Goal: Find contact information: Find contact information

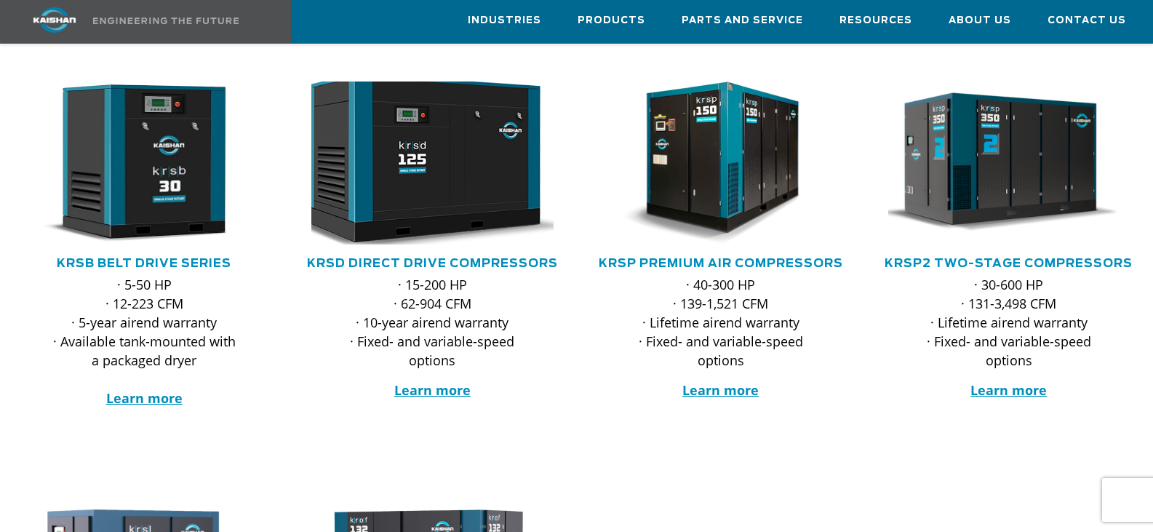
scroll to position [170, 0]
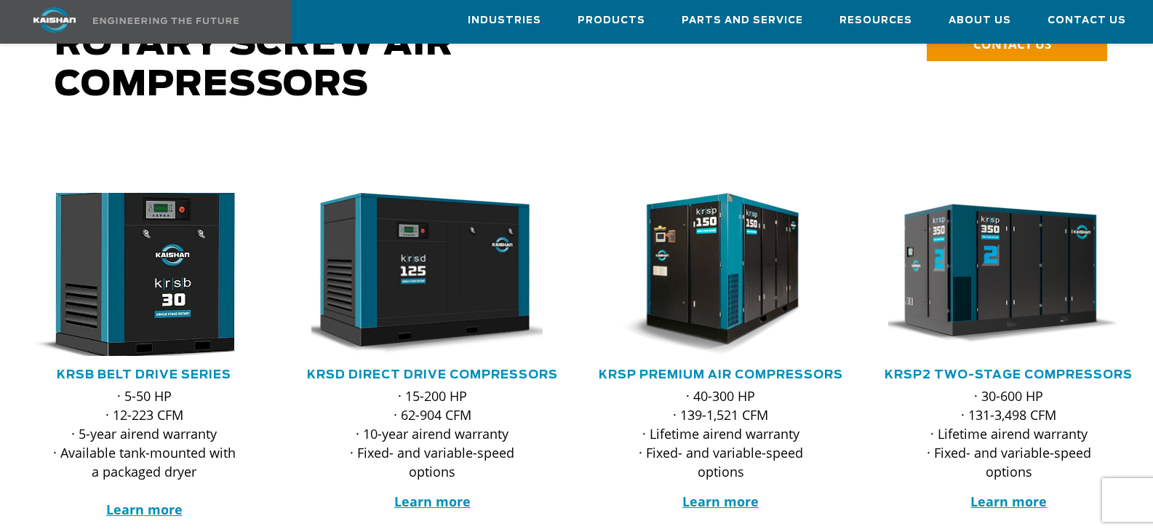
click at [175, 278] on img at bounding box center [133, 274] width 266 height 179
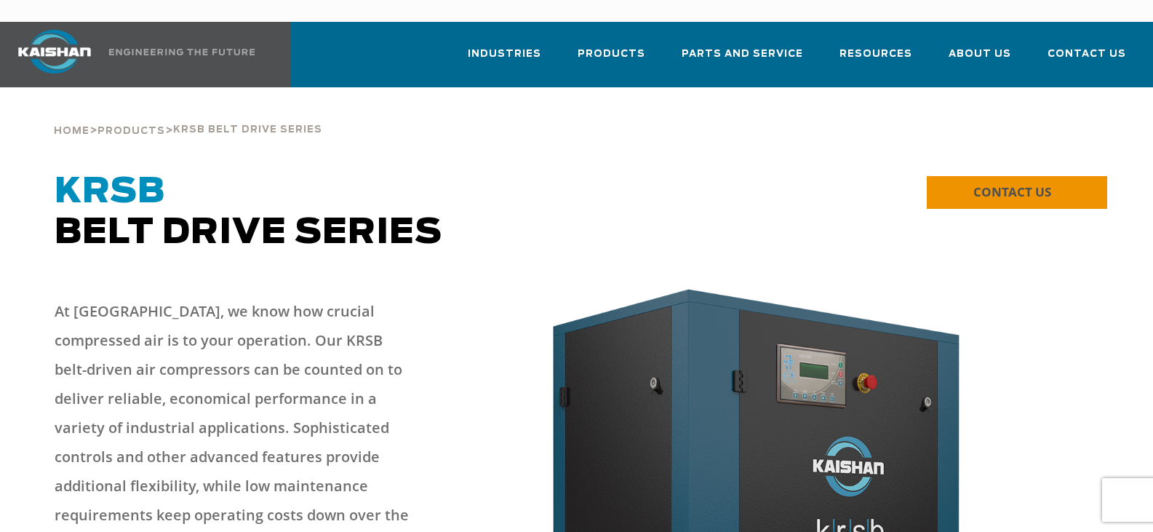
click at [1037, 183] on span "CONTACT US" at bounding box center [1012, 191] width 78 height 17
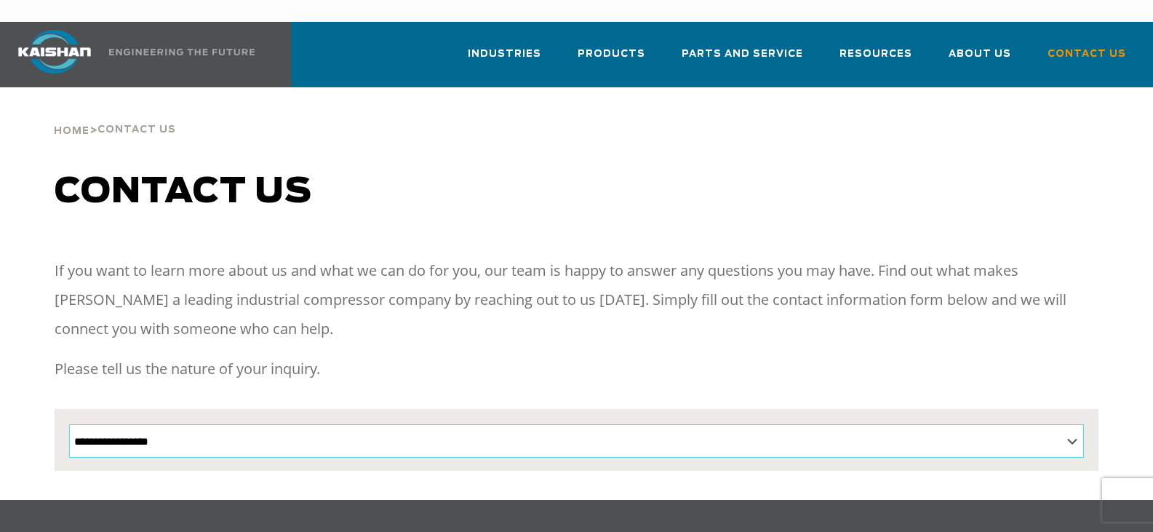
click at [268, 424] on select "**********" at bounding box center [576, 440] width 1014 height 33
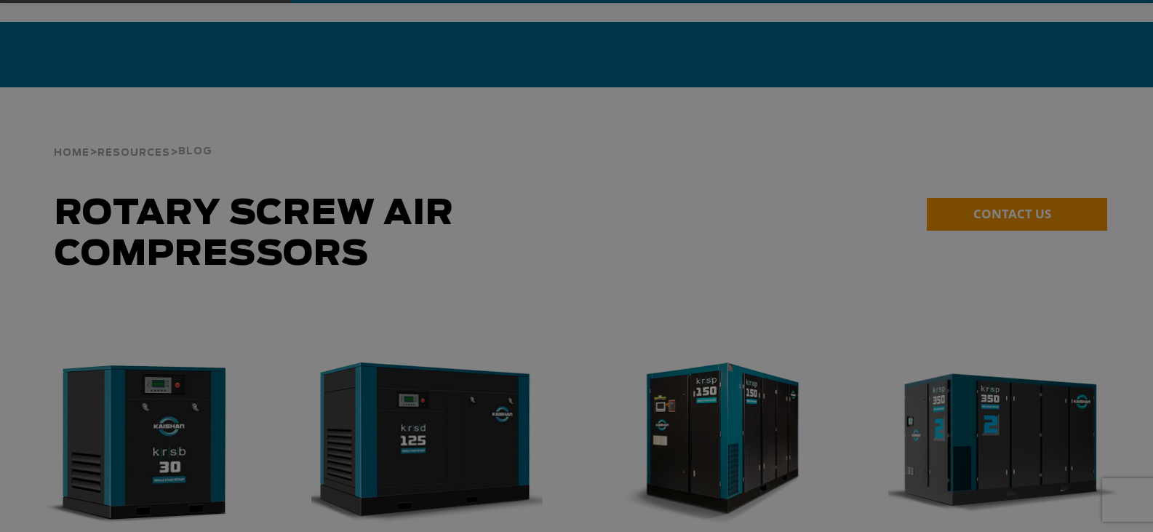
scroll to position [170, 0]
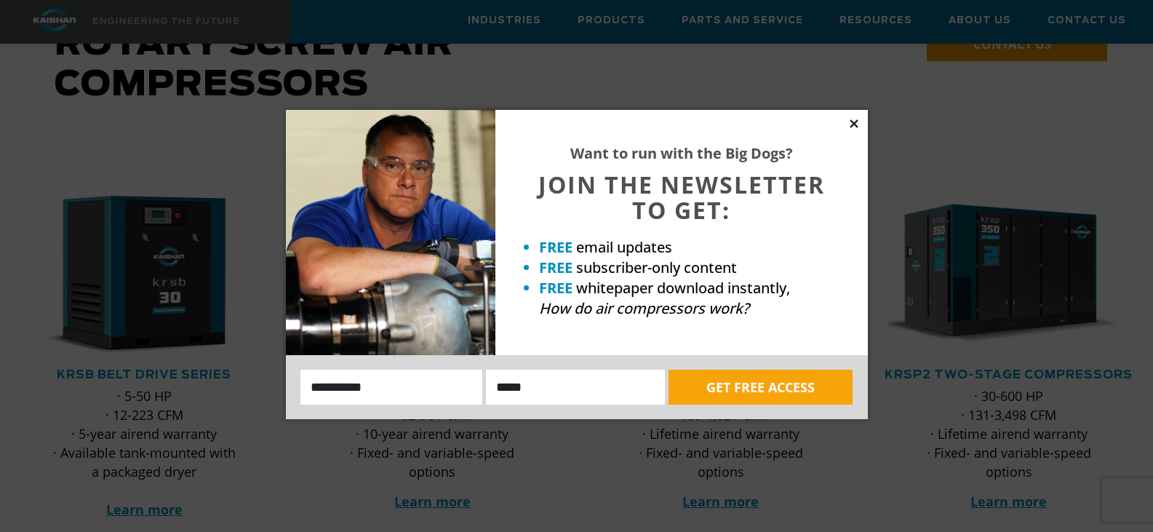
click at [851, 121] on icon at bounding box center [854, 123] width 8 height 8
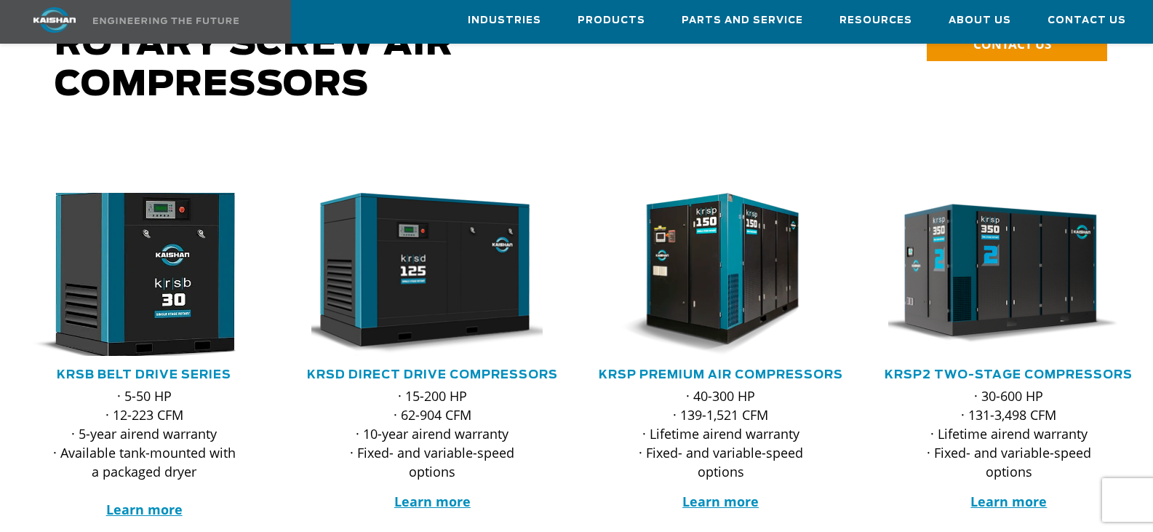
click at [153, 268] on img at bounding box center [133, 274] width 266 height 179
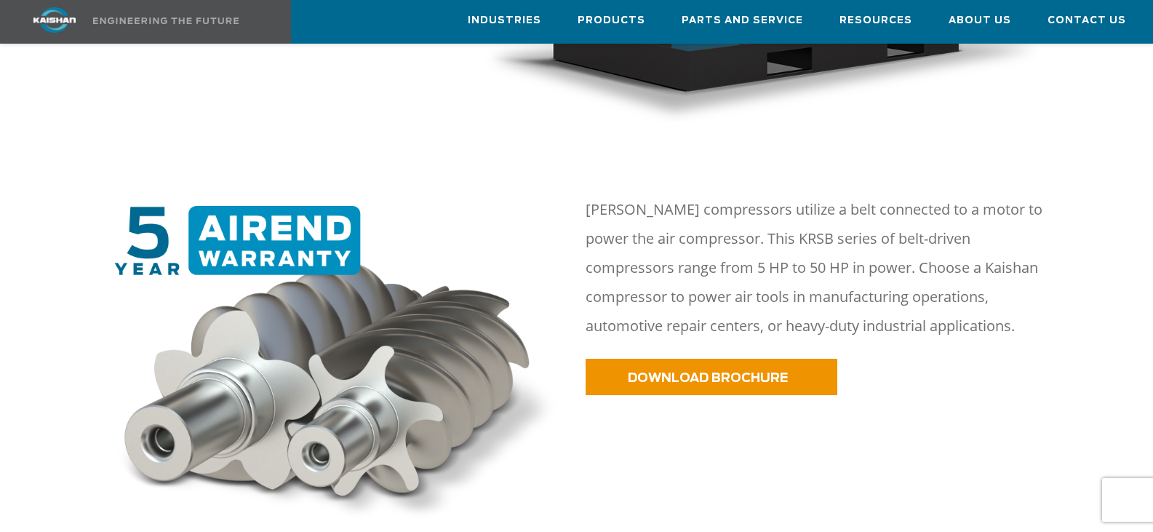
scroll to position [679, 0]
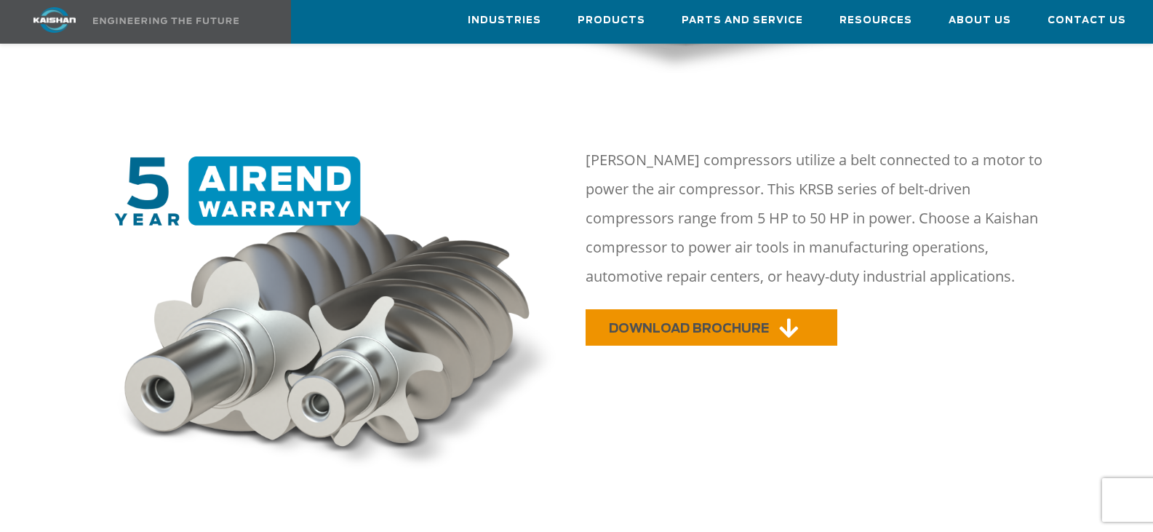
click at [773, 309] on link "DOWNLOAD BROCHURE" at bounding box center [712, 327] width 252 height 36
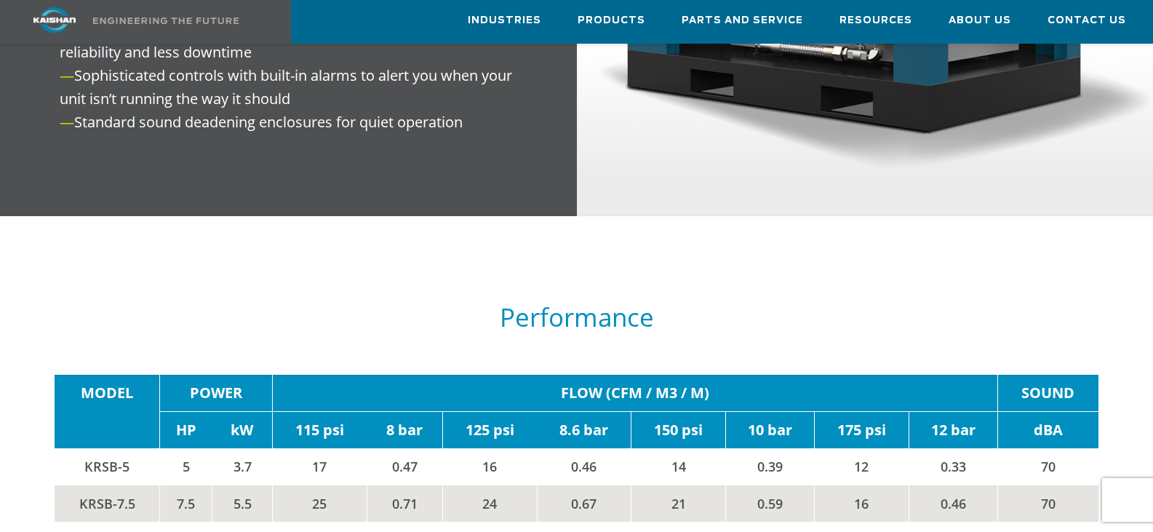
scroll to position [2377, 0]
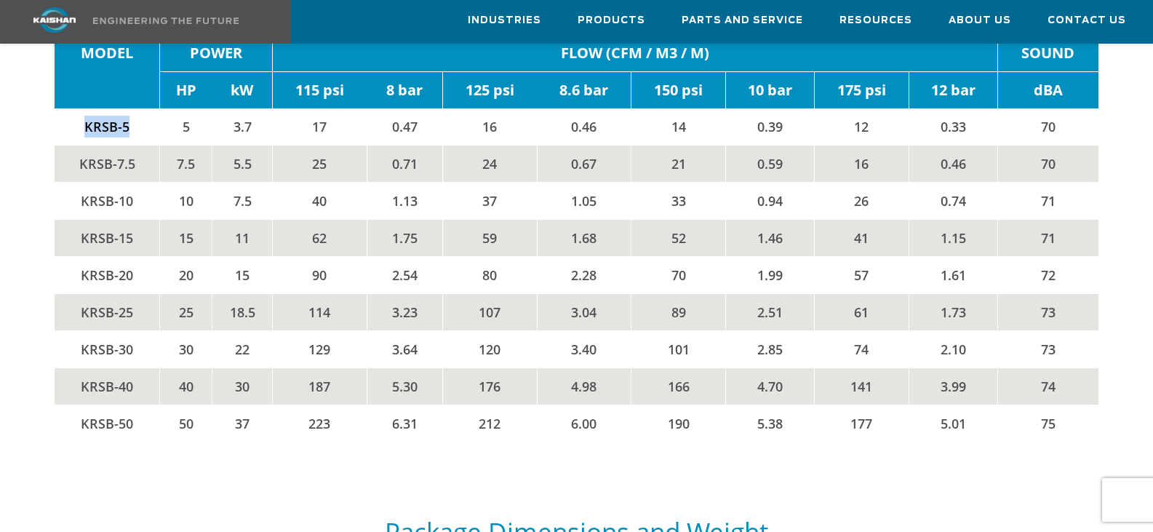
drag, startPoint x: 81, startPoint y: 98, endPoint x: 125, endPoint y: 103, distance: 43.9
click at [125, 108] on td "KRSB-5" at bounding box center [107, 126] width 105 height 37
copy td "KRSB-5"
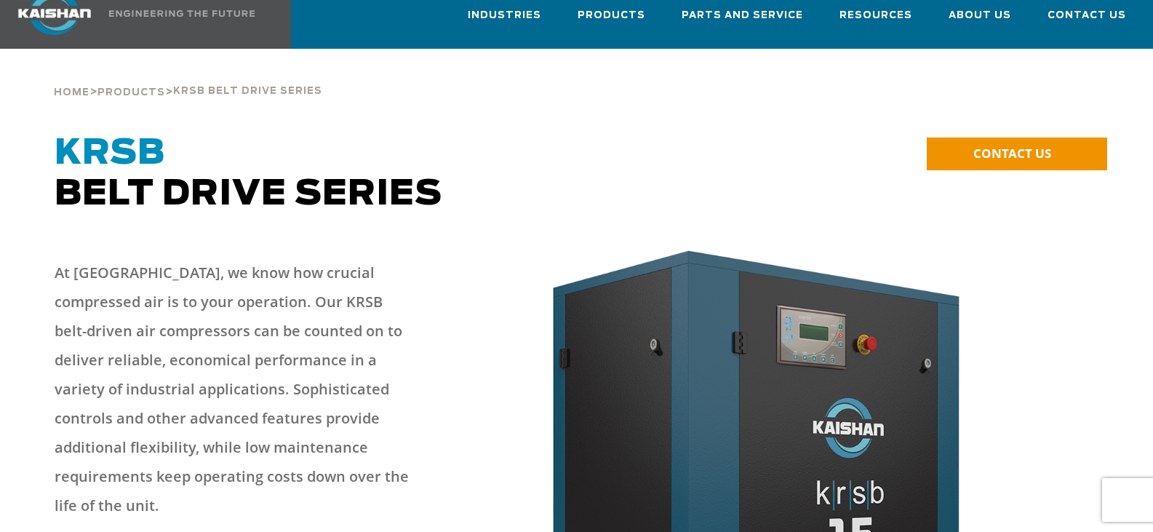
scroll to position [170, 0]
